Goal: Task Accomplishment & Management: Use online tool/utility

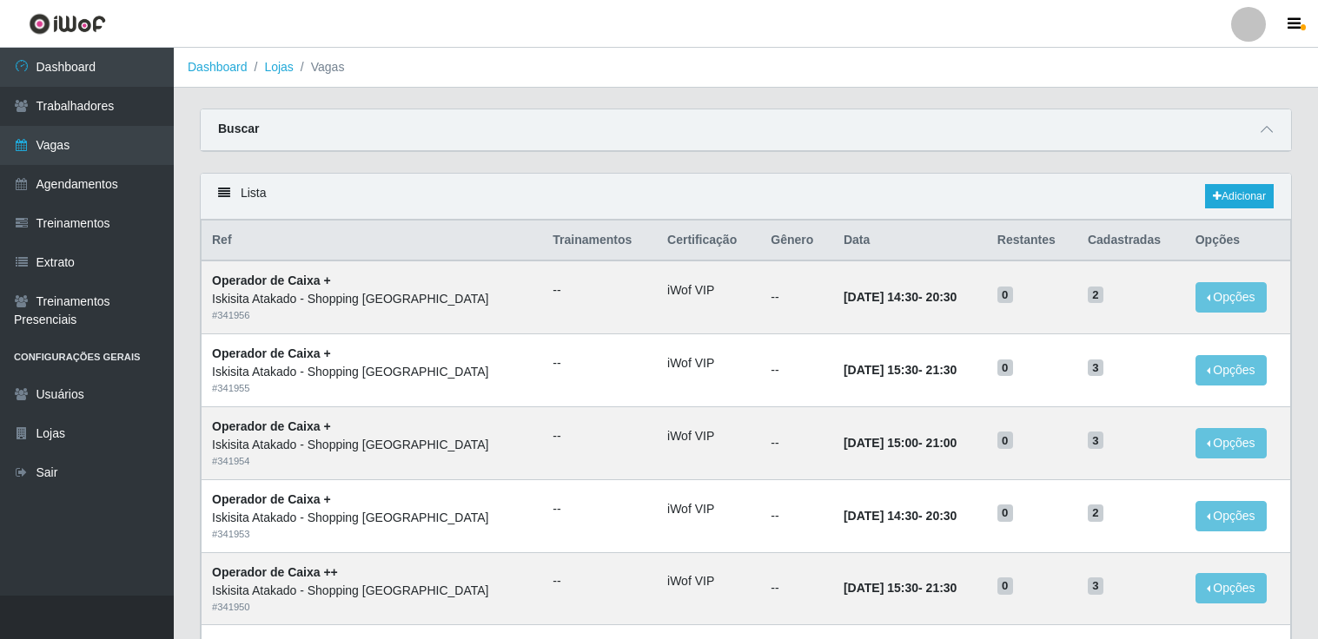
scroll to position [827, 0]
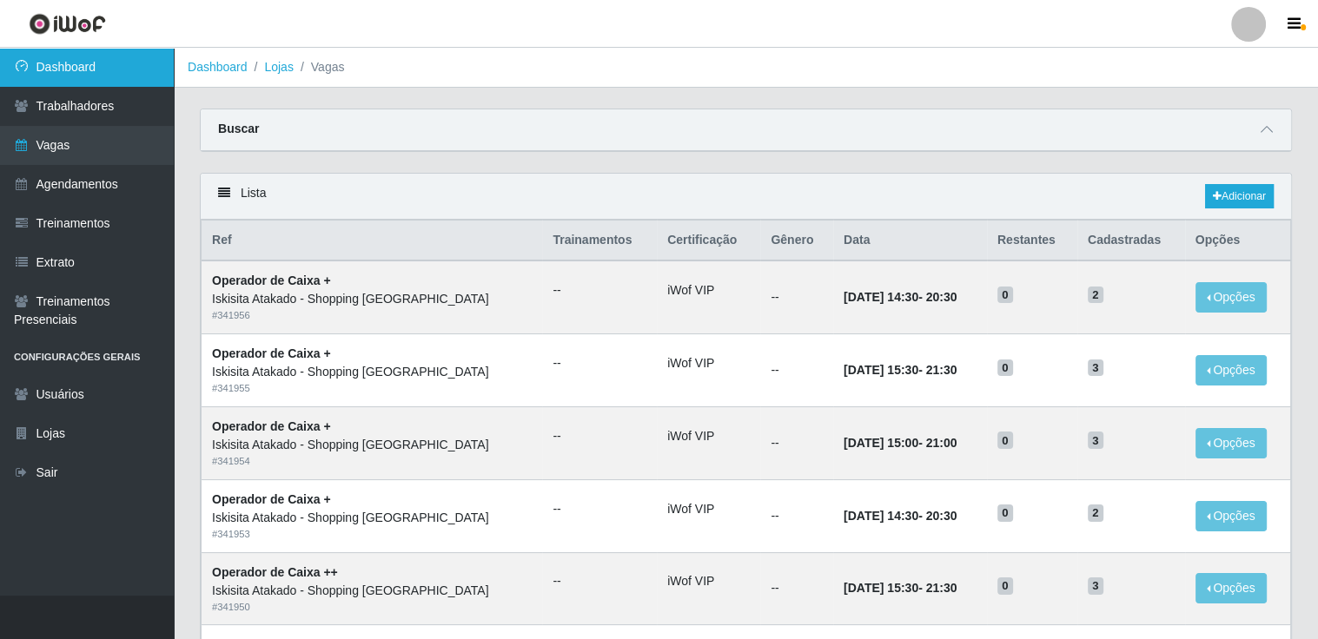
click at [105, 72] on link "Dashboard" at bounding box center [87, 67] width 174 height 39
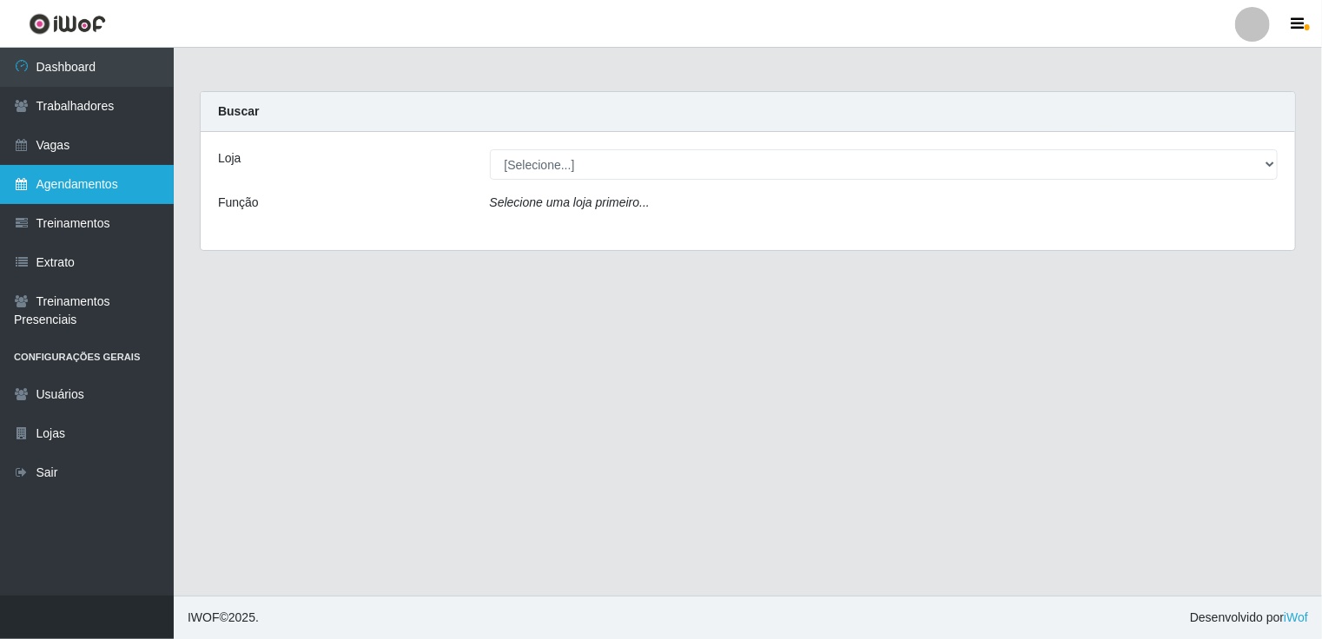
click at [82, 175] on link "Agendamentos" at bounding box center [87, 184] width 174 height 39
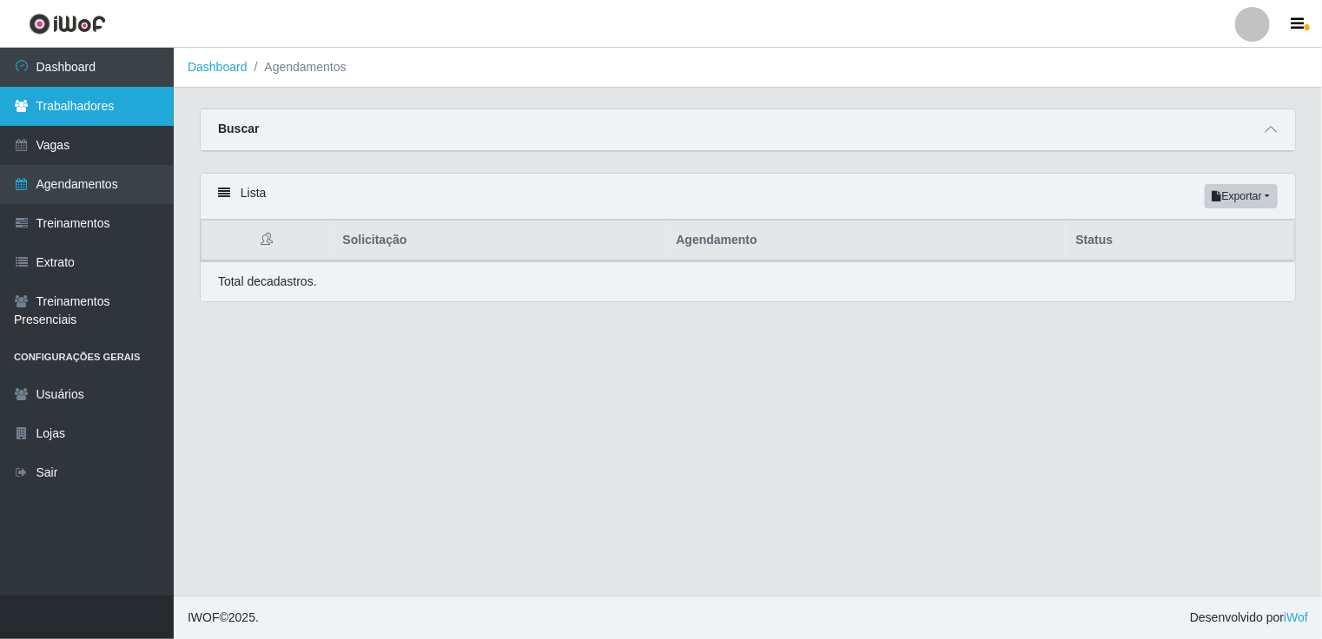
click at [104, 96] on link "Trabalhadores" at bounding box center [87, 106] width 174 height 39
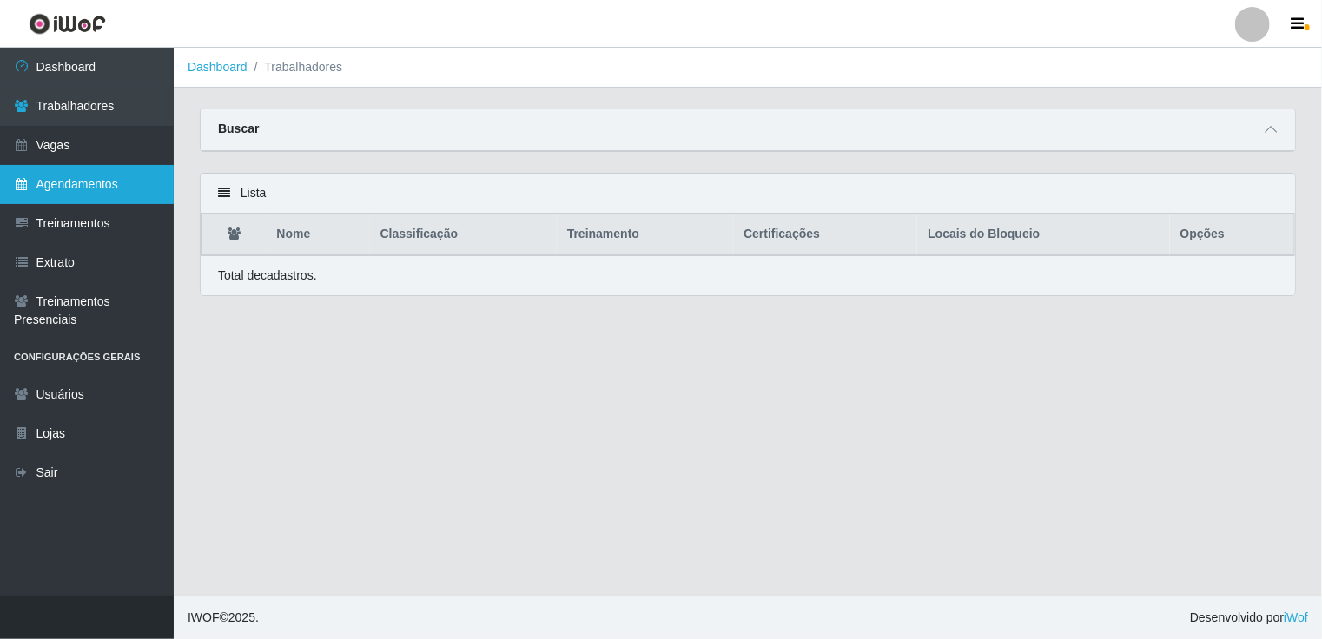
click at [83, 180] on link "Agendamentos" at bounding box center [87, 184] width 174 height 39
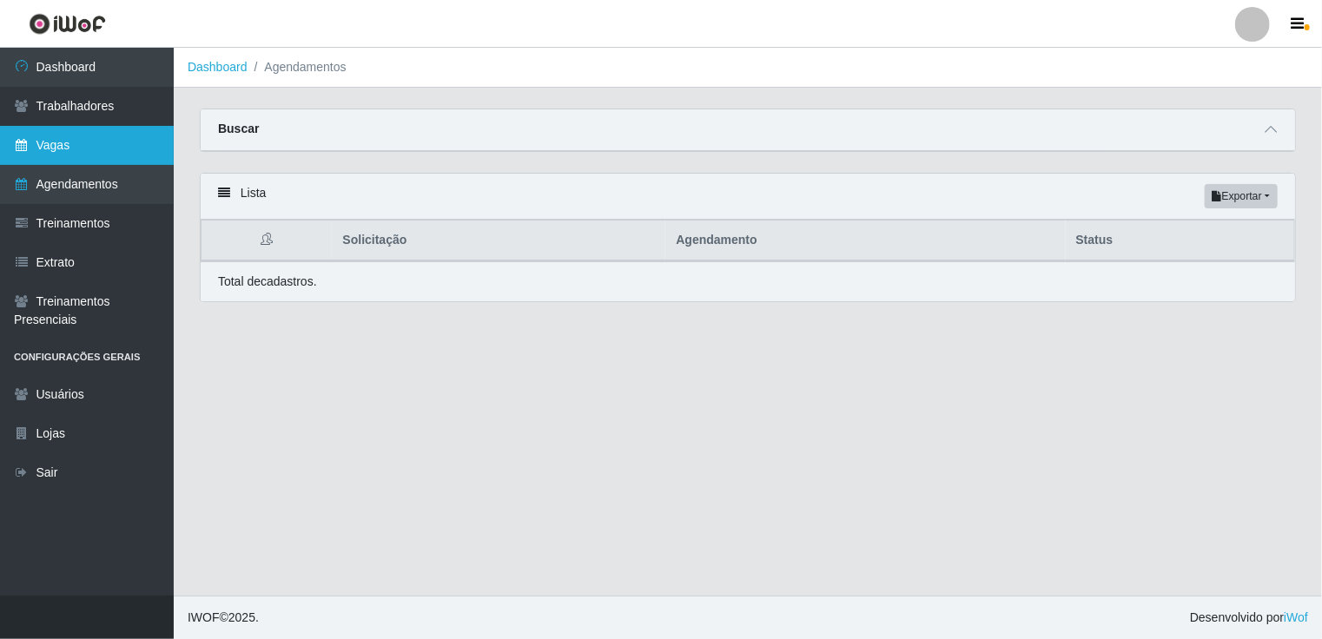
click at [79, 150] on link "Vagas" at bounding box center [87, 145] width 174 height 39
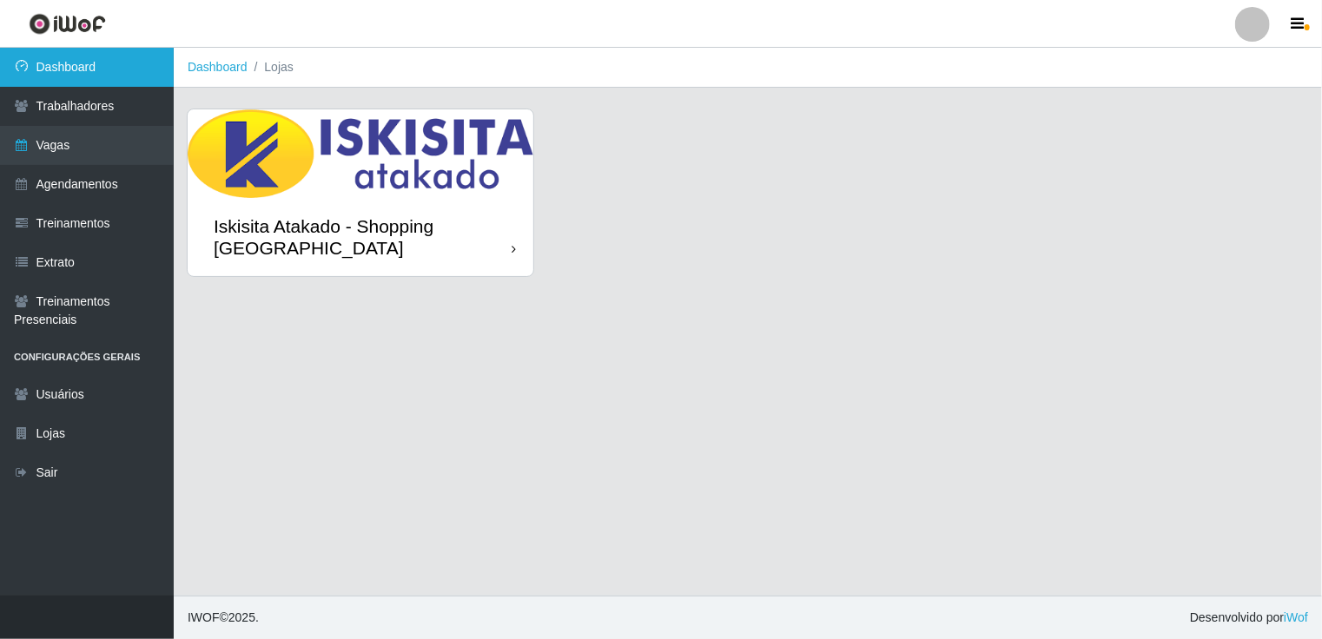
click at [97, 76] on link "Dashboard" at bounding box center [87, 67] width 174 height 39
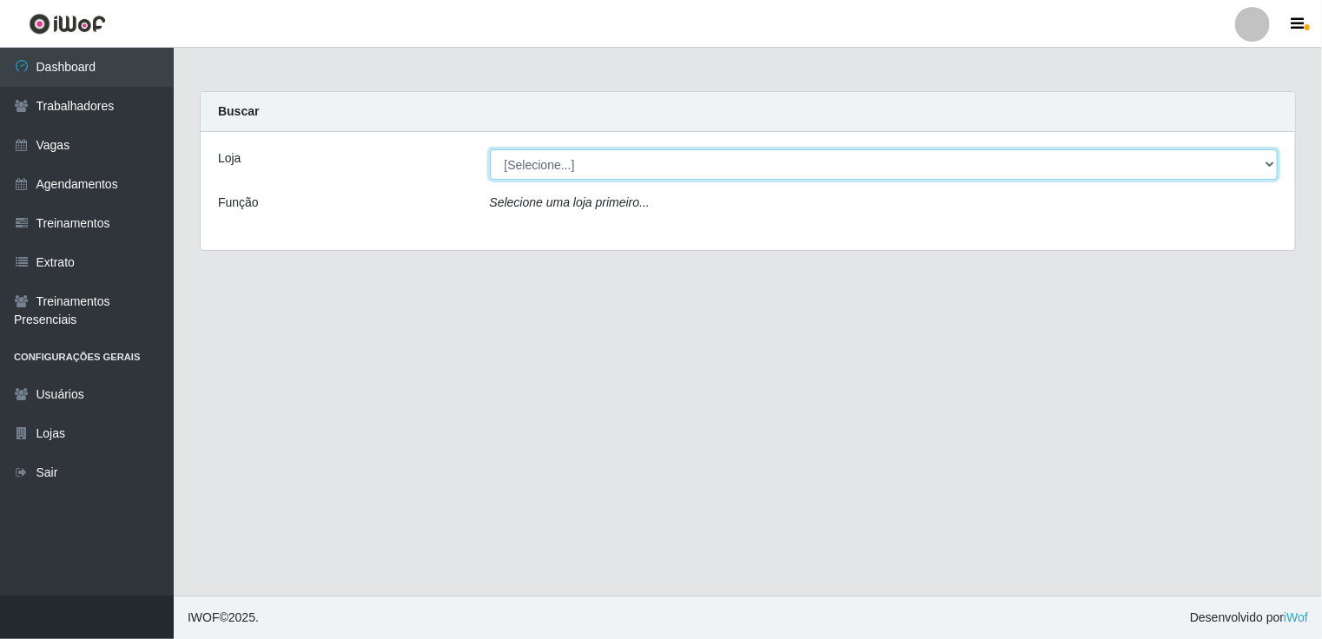
click at [670, 165] on select "[Selecione...] [GEOGRAPHIC_DATA] - Shopping [GEOGRAPHIC_DATA]" at bounding box center [884, 164] width 789 height 30
select select "424"
click at [490, 149] on select "[Selecione...] [GEOGRAPHIC_DATA] - Shopping [GEOGRAPHIC_DATA]" at bounding box center [884, 164] width 789 height 30
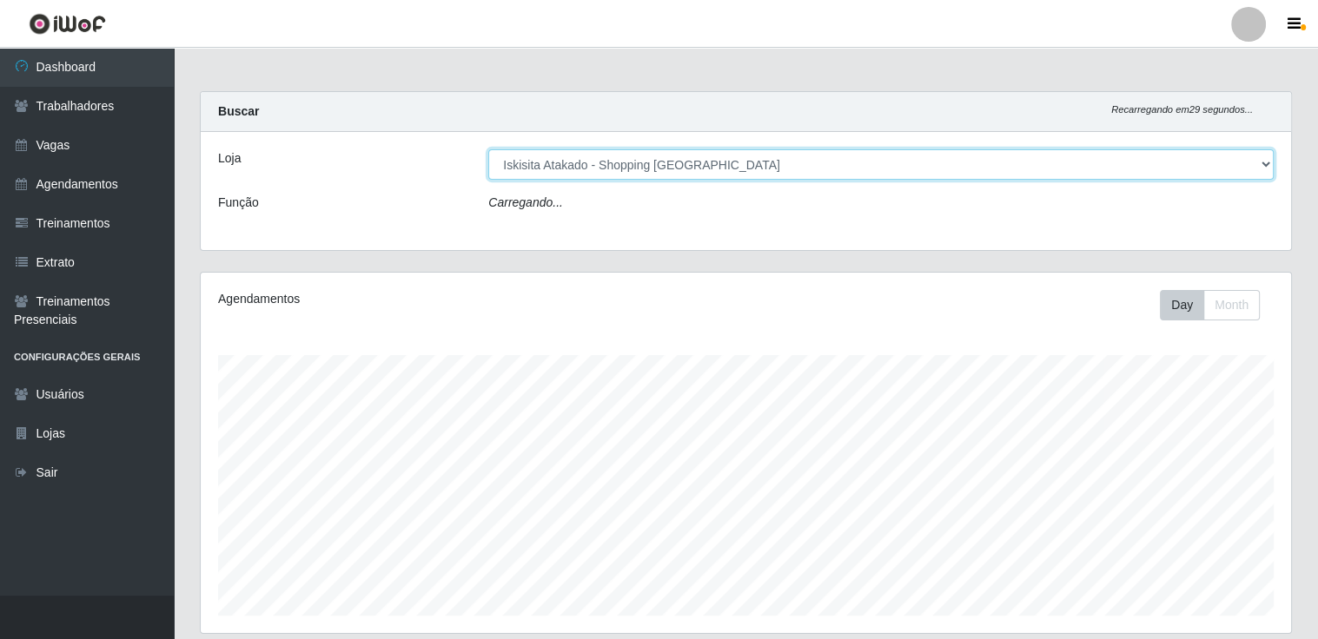
scroll to position [361, 1090]
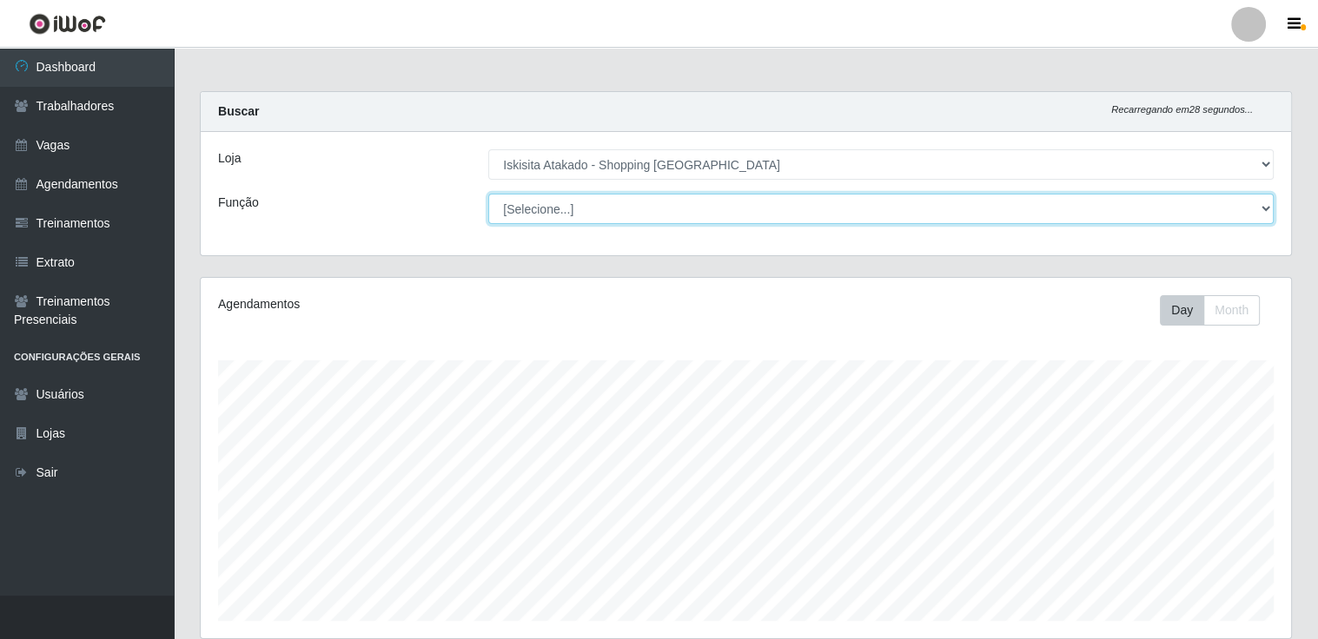
click at [671, 202] on select "[Selecione...] Auxiliar de Estacionamento Auxiliar de Estacionamento + Auxiliar…" at bounding box center [880, 209] width 785 height 30
select select "75"
click at [488, 194] on select "[Selecione...] Auxiliar de Estacionamento Auxiliar de Estacionamento + Auxiliar…" at bounding box center [880, 209] width 785 height 30
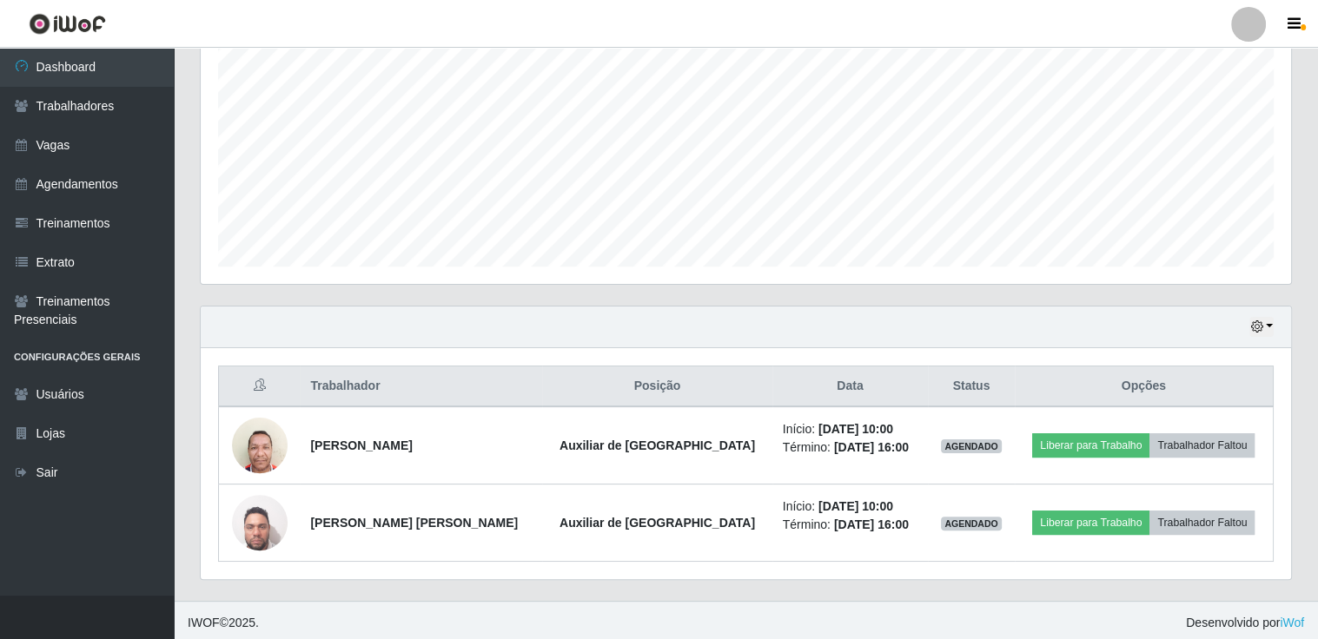
scroll to position [356, 0]
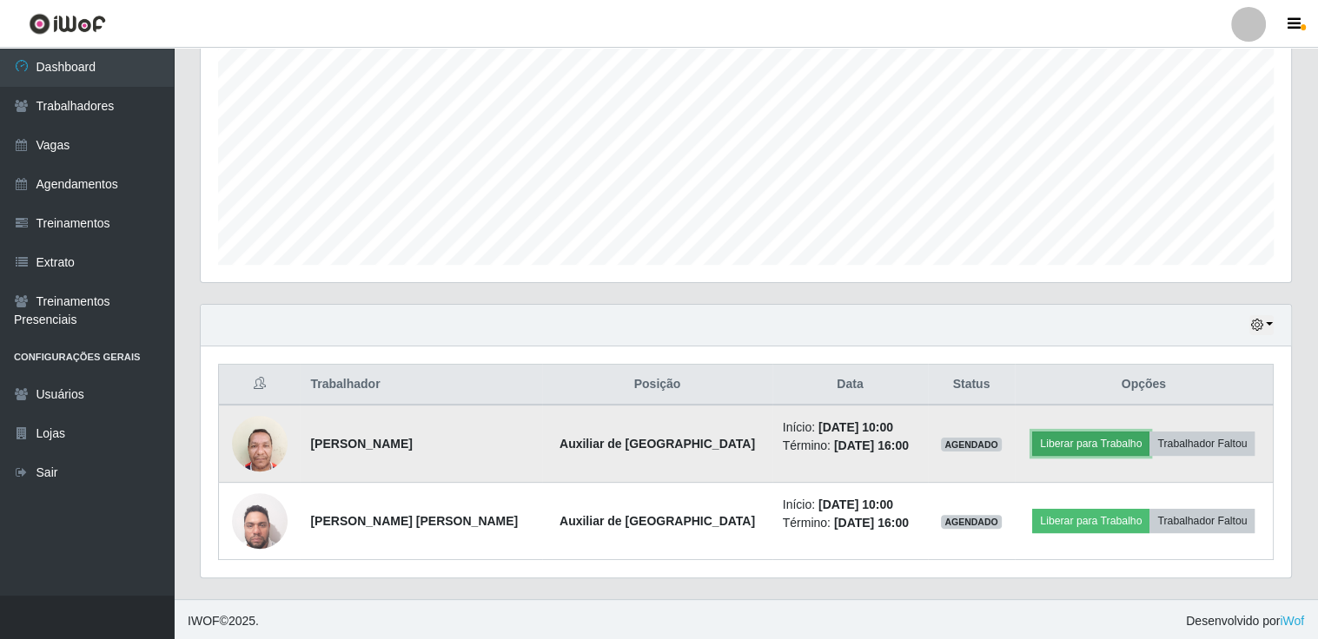
click at [1053, 441] on button "Liberar para Trabalho" at bounding box center [1090, 444] width 117 height 24
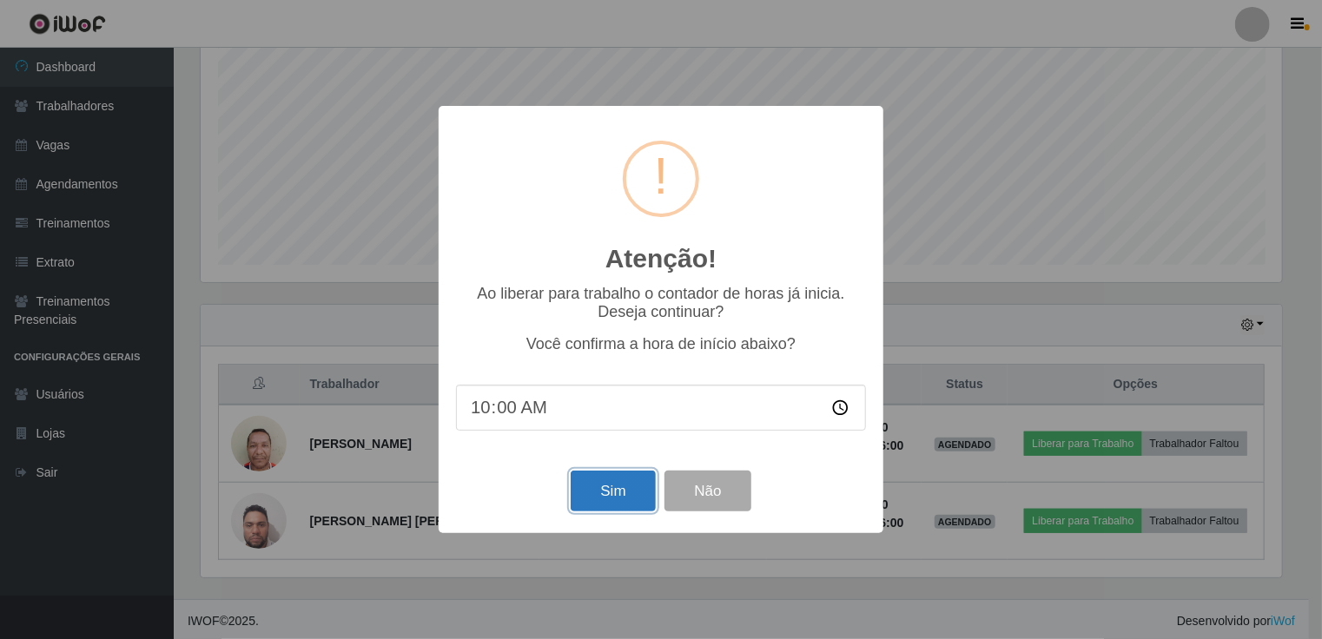
click at [601, 505] on button "Sim" at bounding box center [613, 491] width 84 height 41
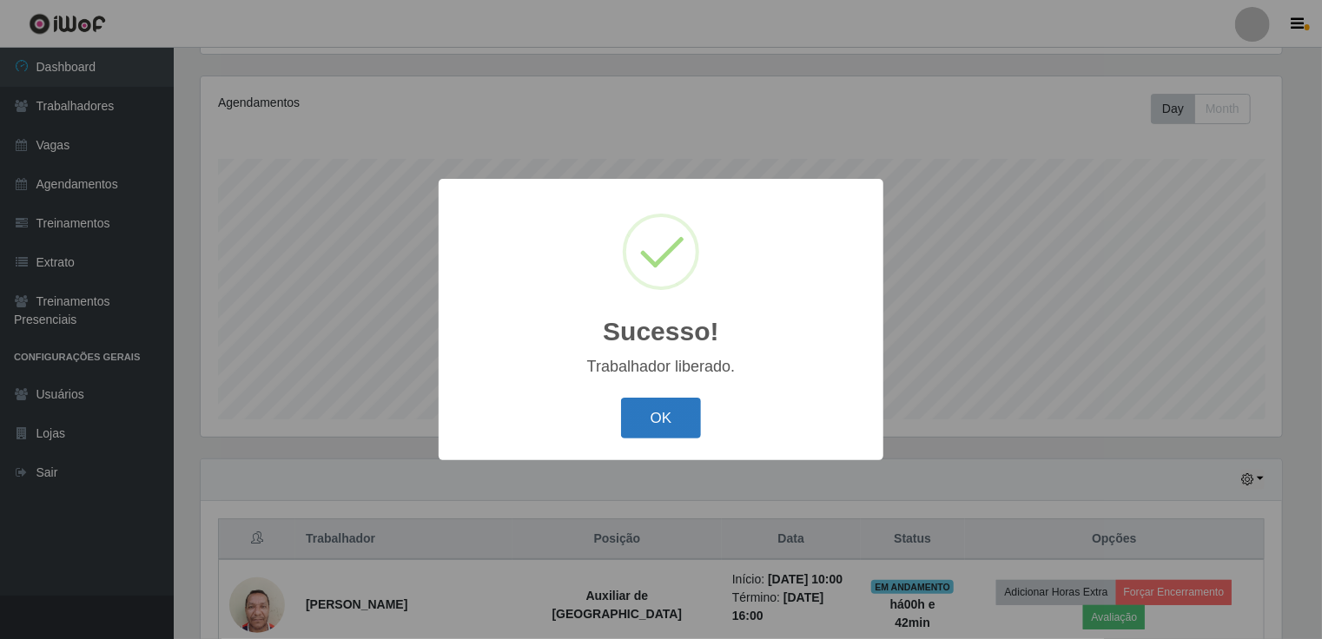
click at [658, 424] on button "OK" at bounding box center [661, 418] width 81 height 41
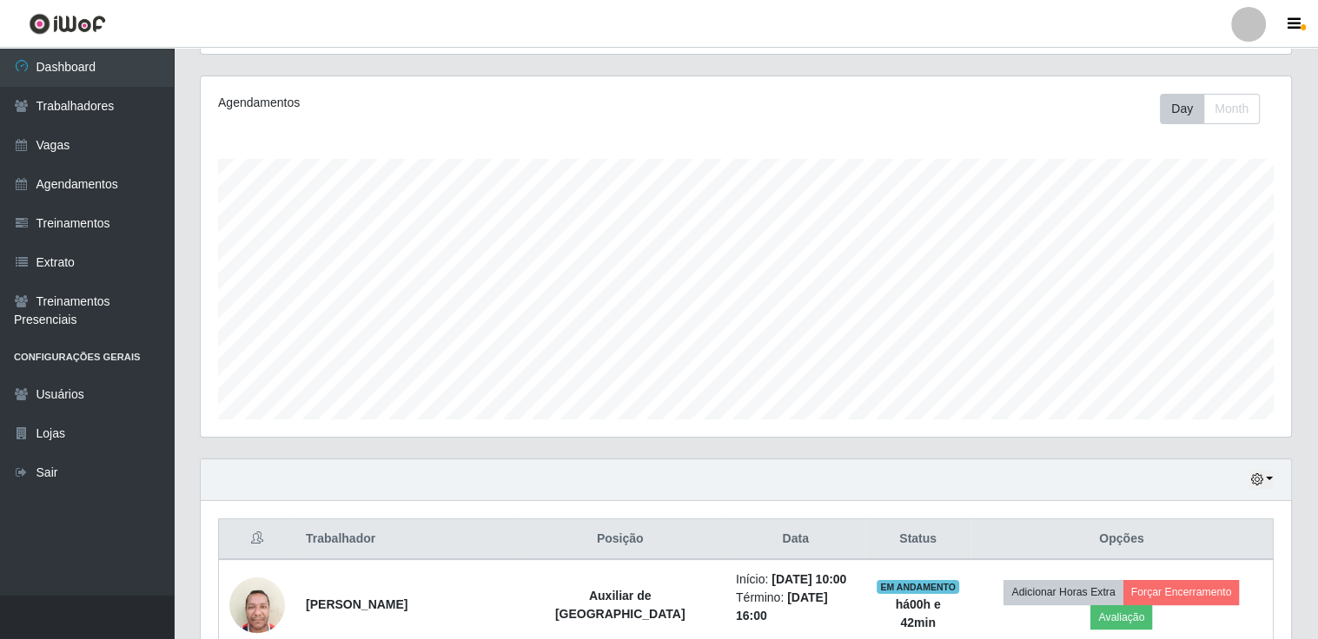
scroll to position [356, 0]
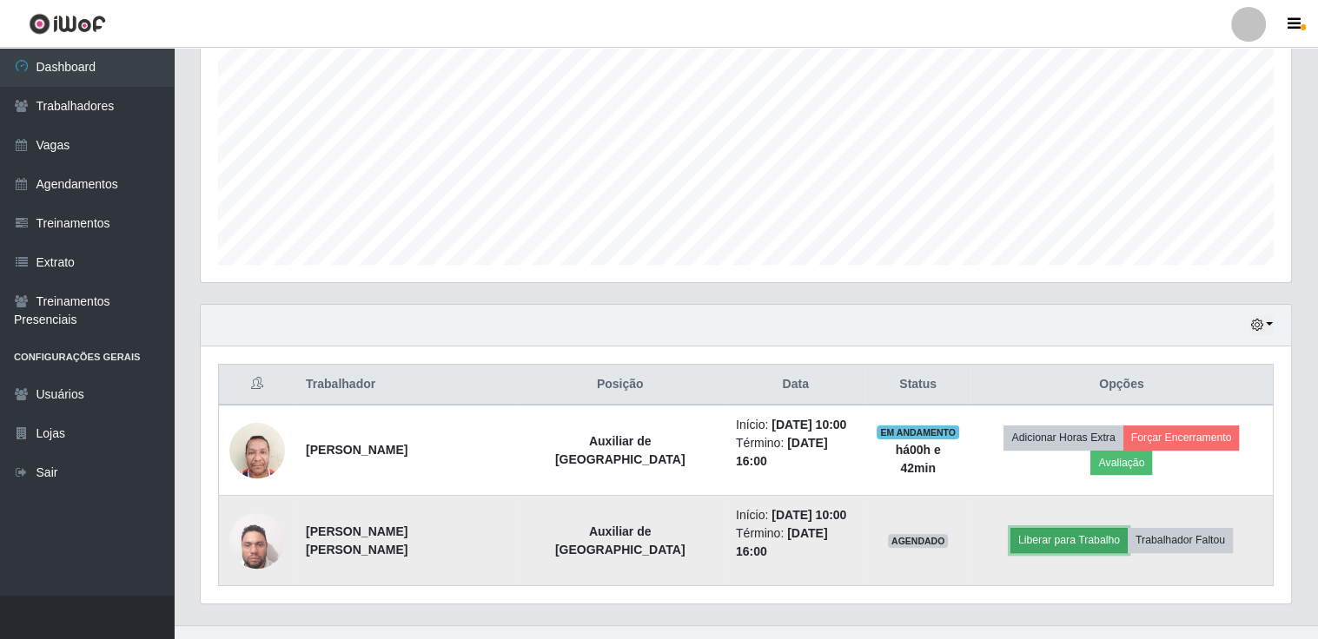
click at [1079, 528] on button "Liberar para Trabalho" at bounding box center [1068, 540] width 117 height 24
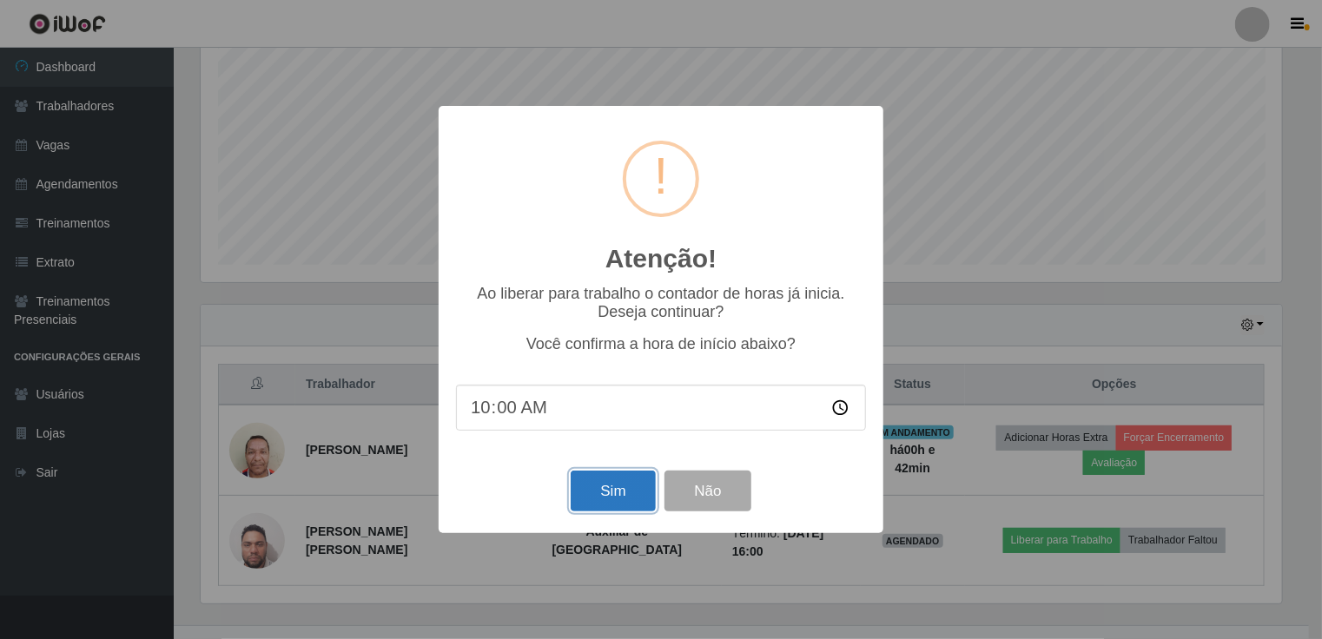
click at [593, 486] on button "Sim" at bounding box center [613, 491] width 84 height 41
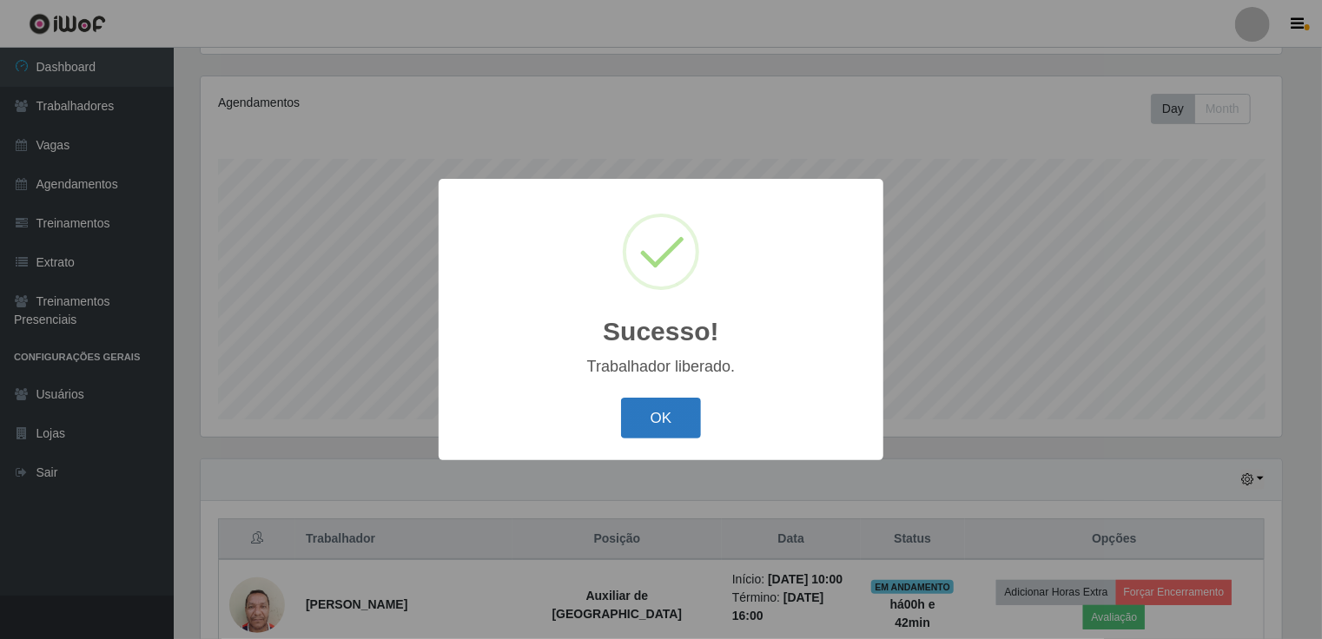
click at [665, 429] on button "OK" at bounding box center [661, 418] width 81 height 41
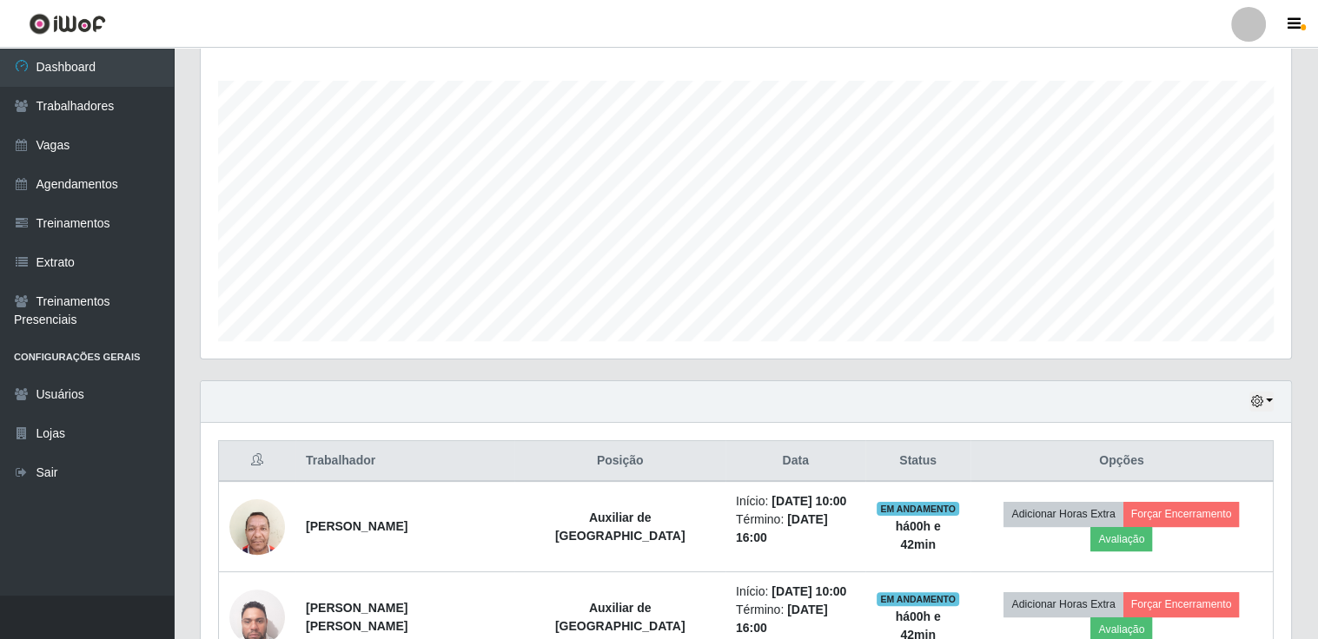
scroll to position [356, 0]
